Goal: Information Seeking & Learning: Learn about a topic

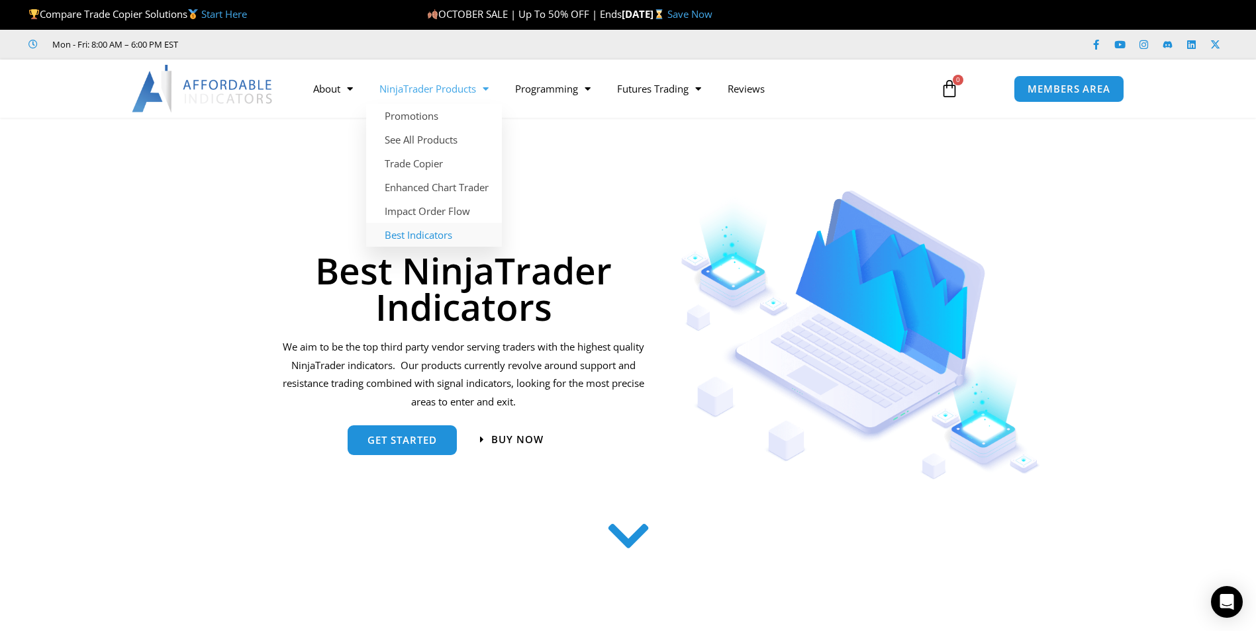
click at [457, 86] on link "NinjaTrader Products" at bounding box center [434, 88] width 136 height 30
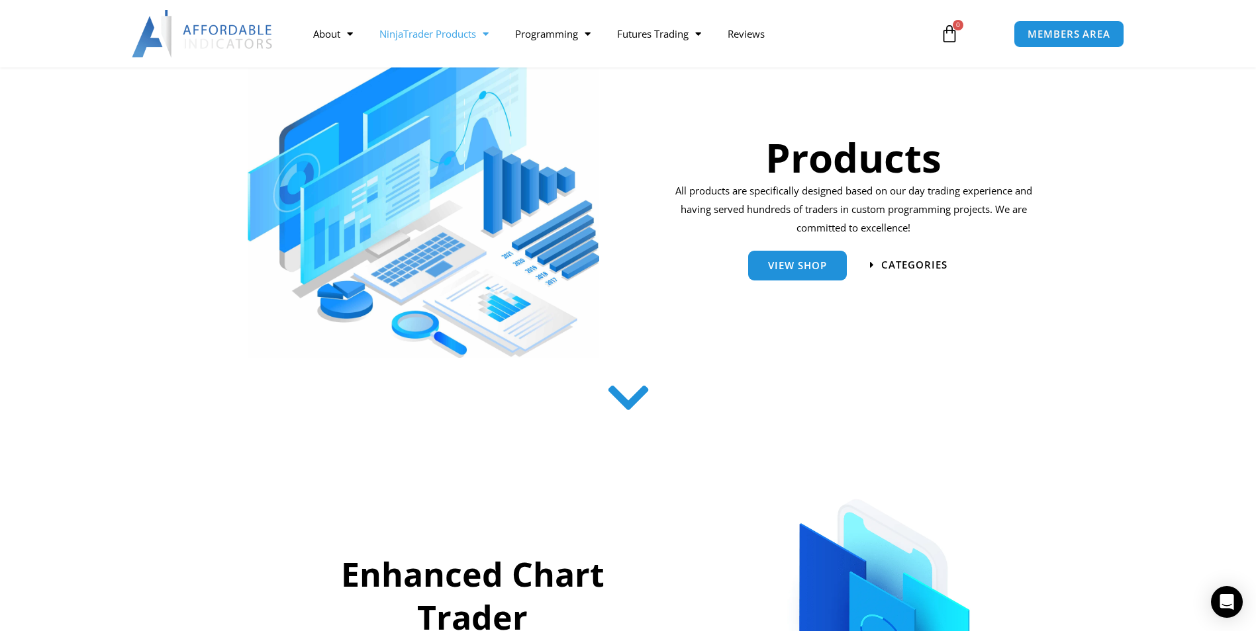
scroll to position [199, 0]
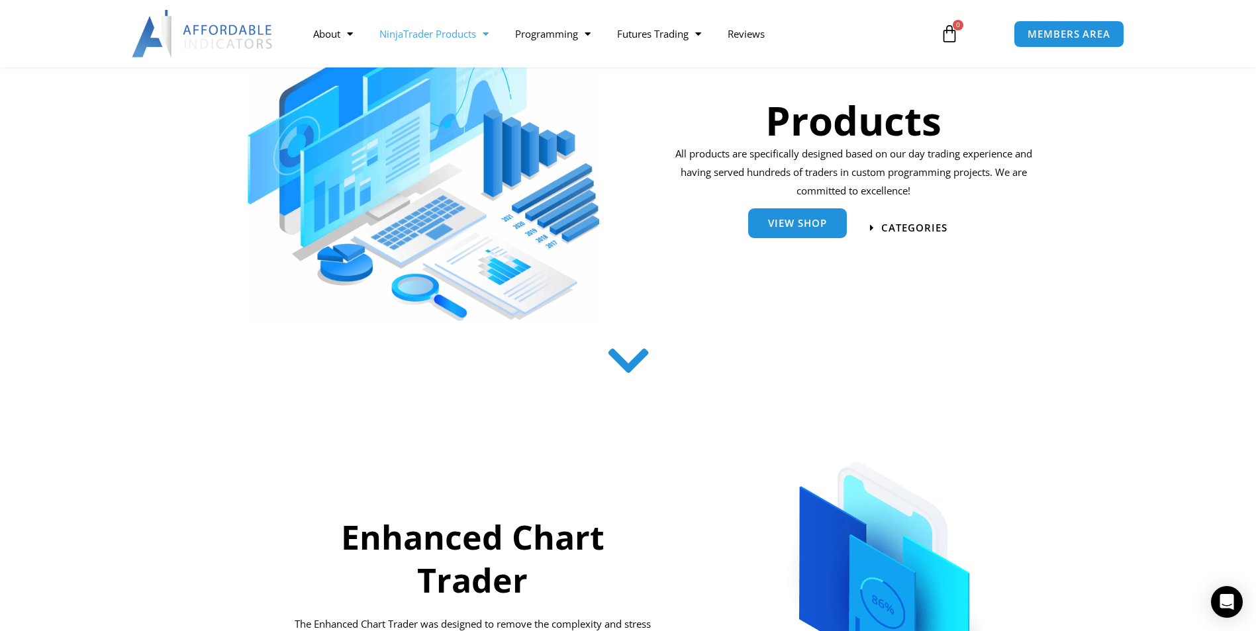
click at [810, 228] on span "View Shop" at bounding box center [797, 223] width 59 height 10
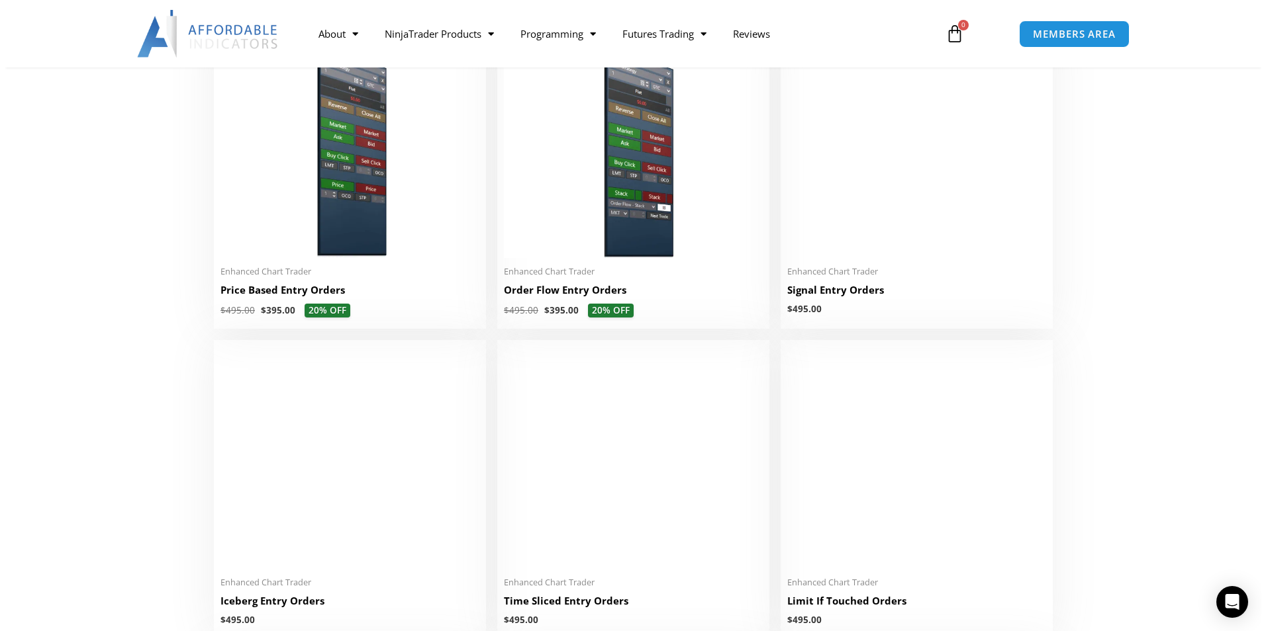
scroll to position [1258, 0]
